Goal: Navigation & Orientation: Find specific page/section

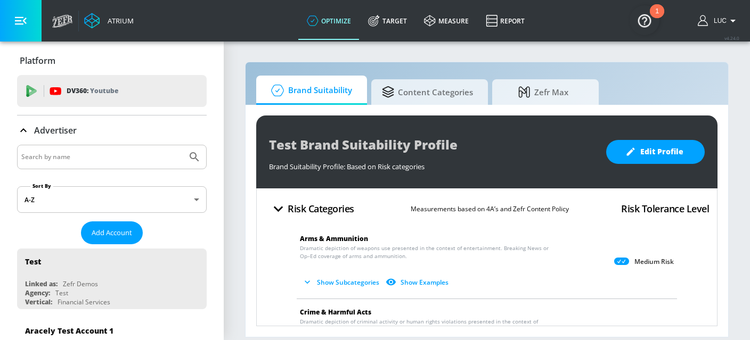
click at [139, 162] on input "Search by name" at bounding box center [101, 157] width 161 height 14
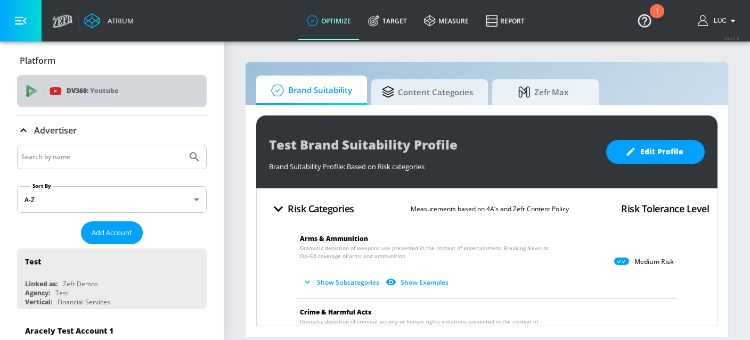
click at [107, 83] on div "DV360: Youtube" at bounding box center [112, 91] width 190 height 32
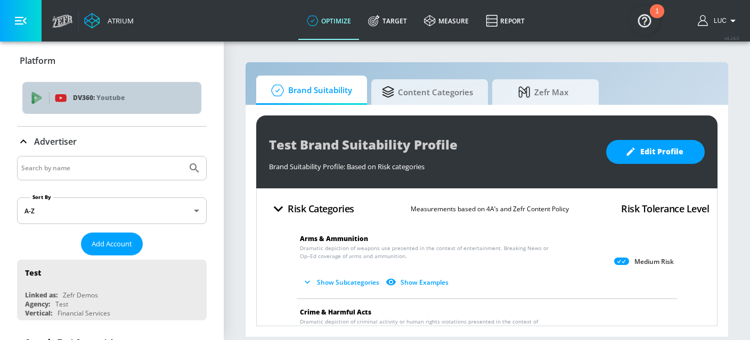
click at [107, 83] on div "DV360: Youtube" at bounding box center [111, 98] width 179 height 32
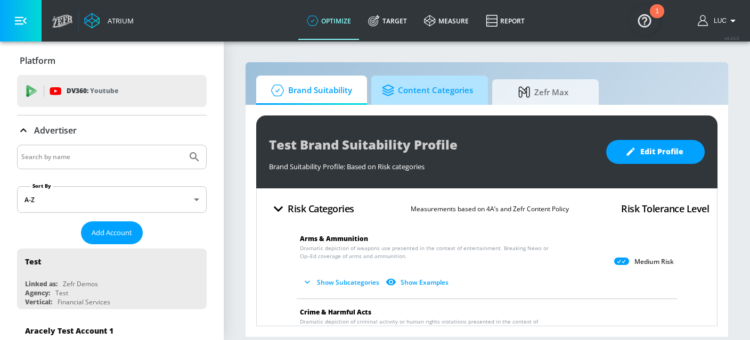
click at [419, 95] on span "Content Categories" at bounding box center [427, 91] width 91 height 26
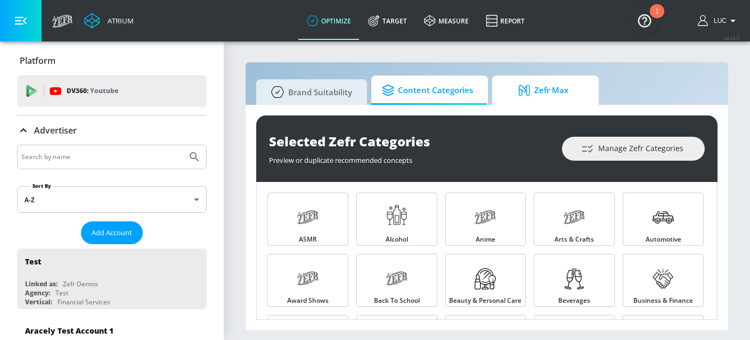
click at [555, 93] on span "Zefr Max" at bounding box center [543, 91] width 81 height 26
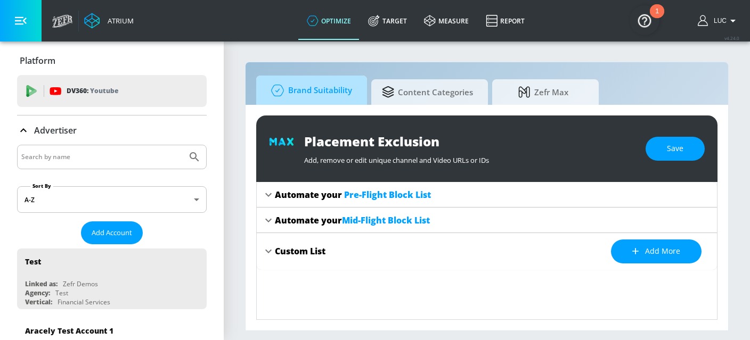
click at [339, 91] on span "Brand Suitability" at bounding box center [309, 91] width 85 height 26
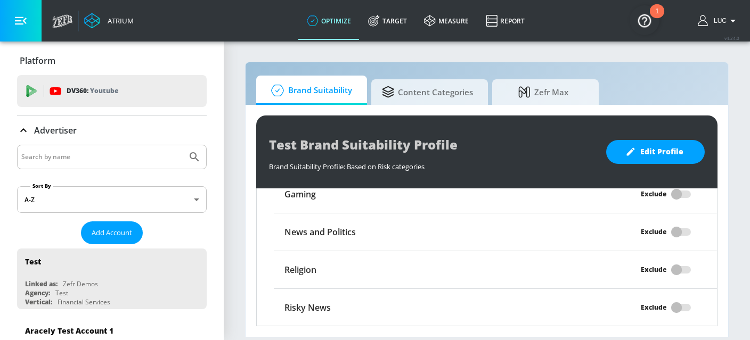
scroll to position [210, 0]
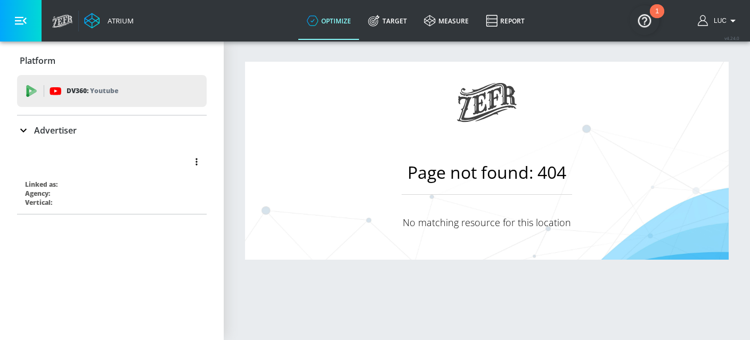
click at [95, 187] on div "Linked as:" at bounding box center [114, 184] width 179 height 9
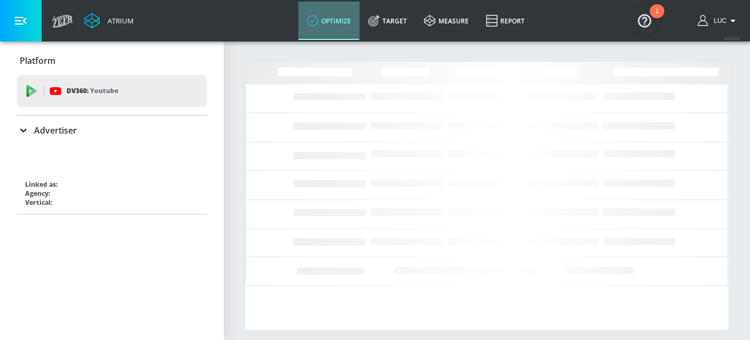
click at [312, 26] on icon at bounding box center [313, 21] width 12 height 12
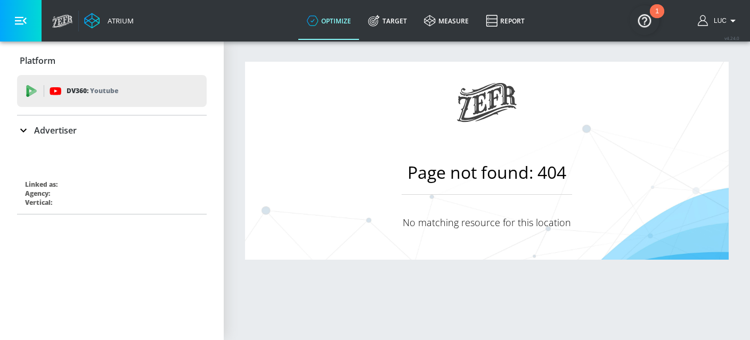
click at [729, 22] on icon "button" at bounding box center [733, 20] width 13 height 13
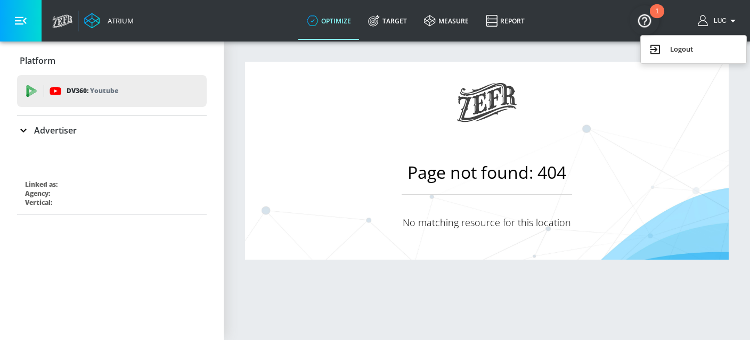
click at [550, 51] on div at bounding box center [375, 170] width 750 height 340
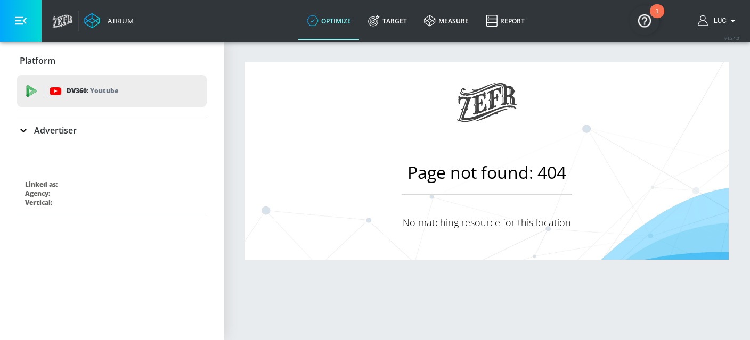
click at [337, 20] on link "optimize" at bounding box center [328, 21] width 61 height 38
click at [199, 161] on button "button" at bounding box center [196, 162] width 15 height 15
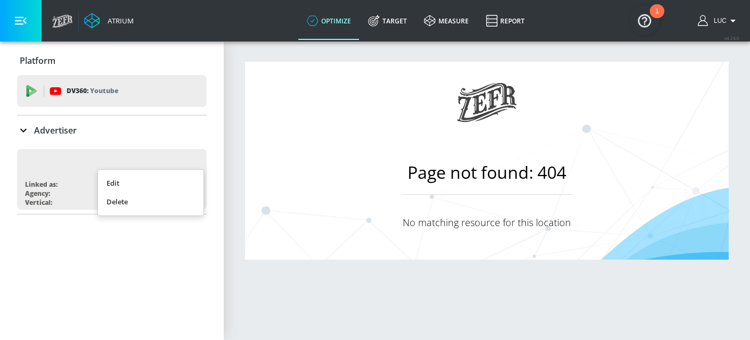
click at [218, 144] on div at bounding box center [375, 170] width 750 height 340
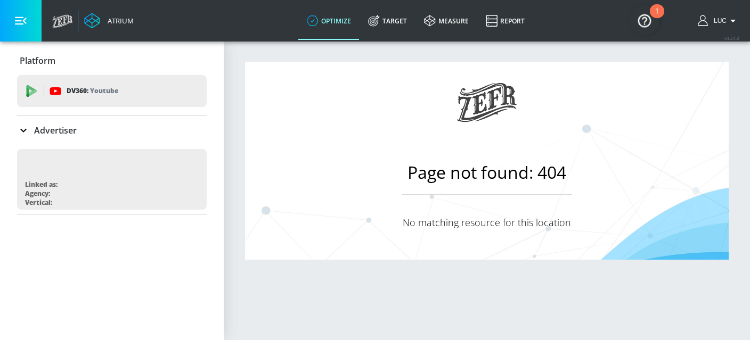
click at [317, 150] on main "Page not found: 404 No matching resource for this location" at bounding box center [487, 161] width 484 height 198
click at [339, 28] on link "optimize" at bounding box center [328, 21] width 61 height 38
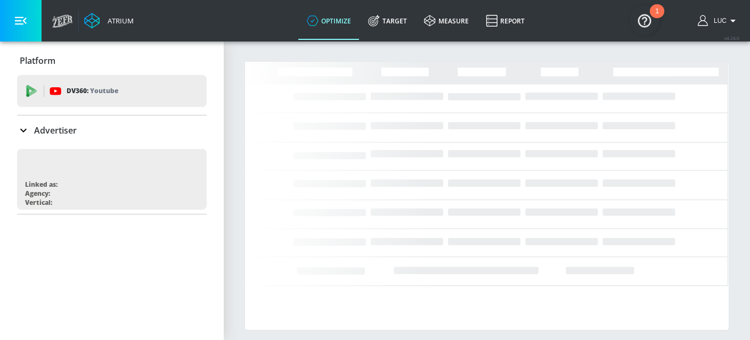
click at [644, 21] on img "Open Resource Center, 1 new notification" at bounding box center [645, 20] width 30 height 30
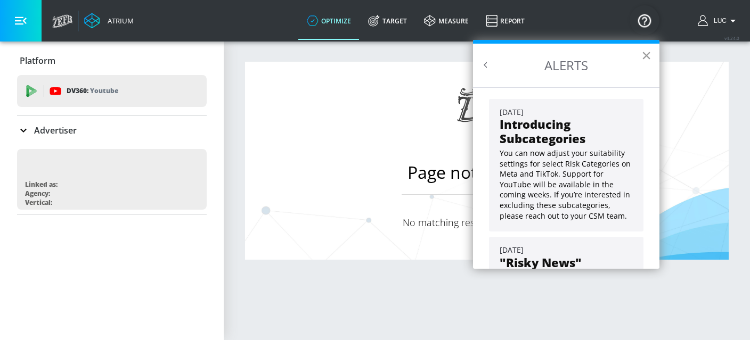
click at [646, 56] on button "×" at bounding box center [647, 55] width 10 height 17
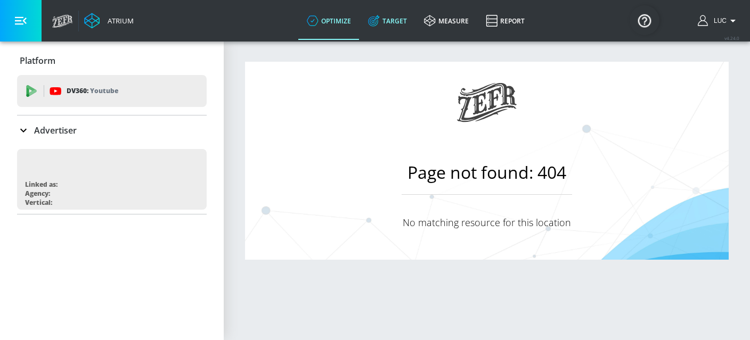
click at [401, 22] on link "Target" at bounding box center [388, 21] width 56 height 38
click at [400, 22] on link "Target" at bounding box center [388, 21] width 56 height 38
click at [345, 26] on link "optimize" at bounding box center [328, 21] width 61 height 38
